Goal: Find specific page/section: Find specific page/section

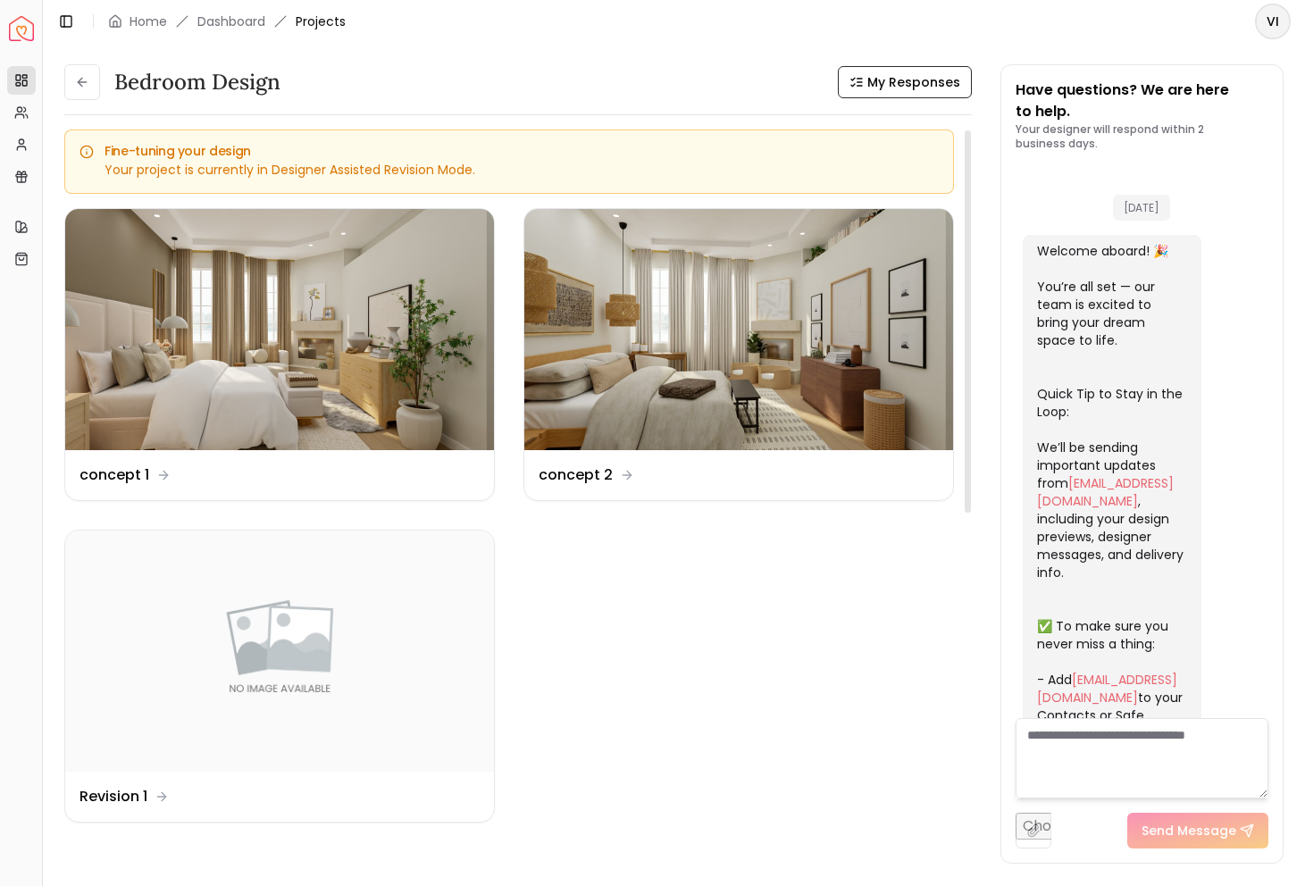
scroll to position [1856, 0]
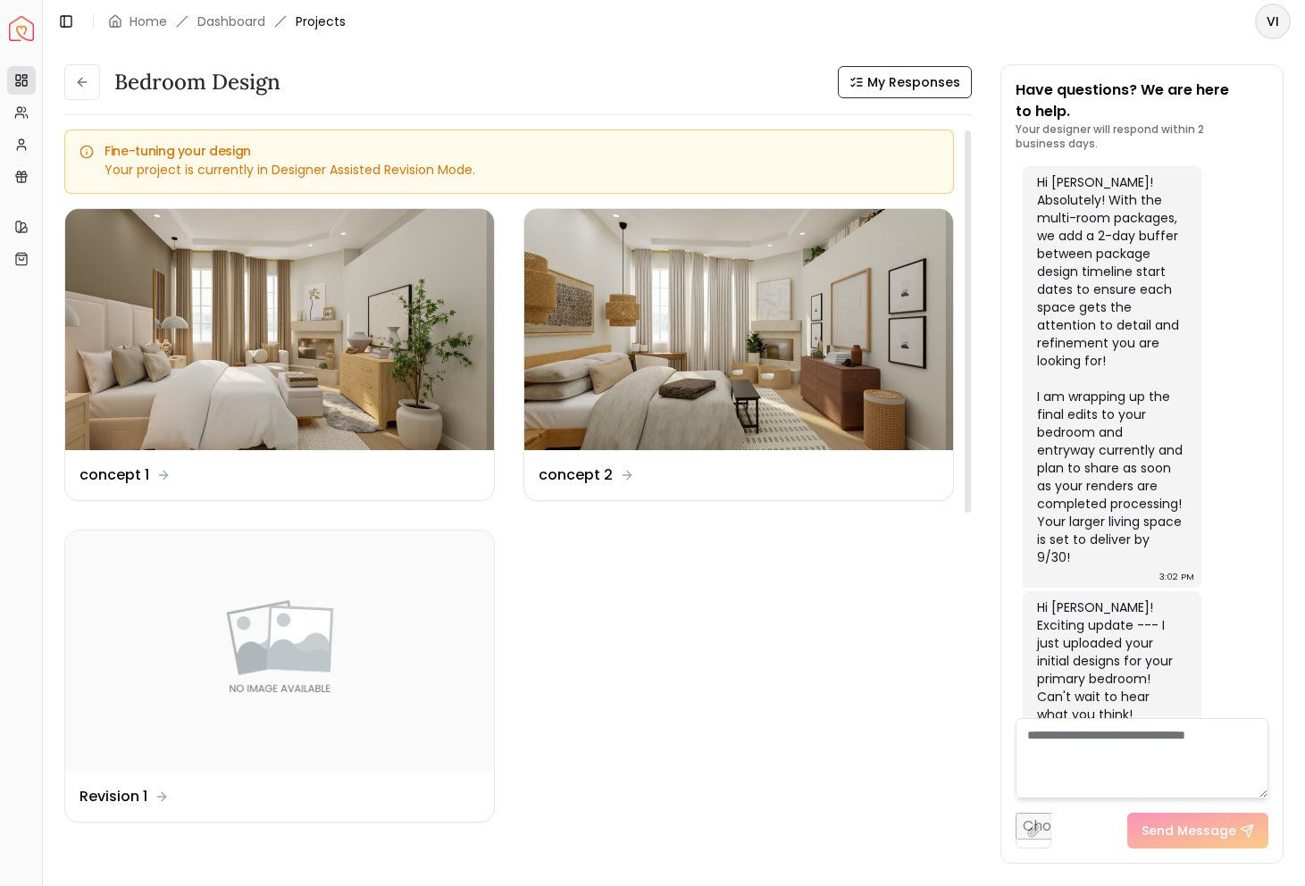
click at [103, 90] on div "Bedroom design" at bounding box center [172, 82] width 216 height 36
click at [82, 90] on button at bounding box center [82, 82] width 36 height 36
